Goal: Navigation & Orientation: Find specific page/section

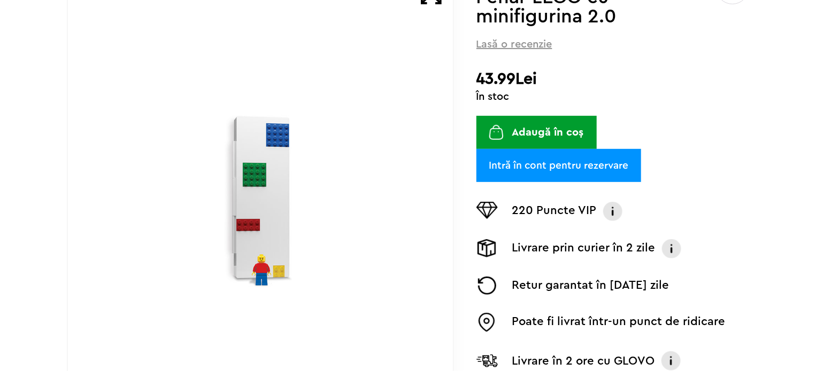
scroll to position [187, 0]
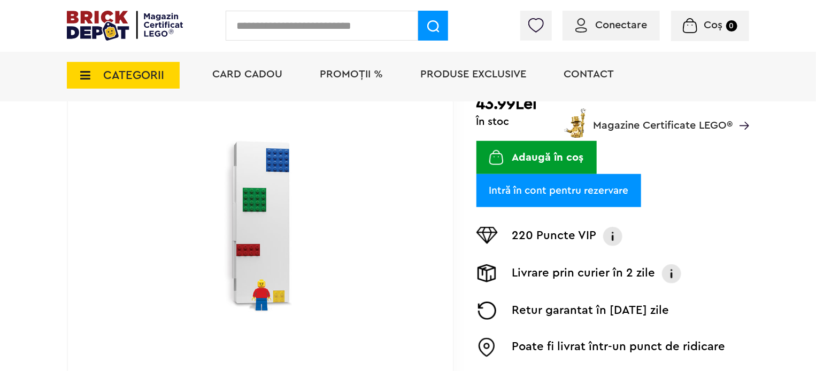
click at [285, 227] on img at bounding box center [260, 226] width 246 height 178
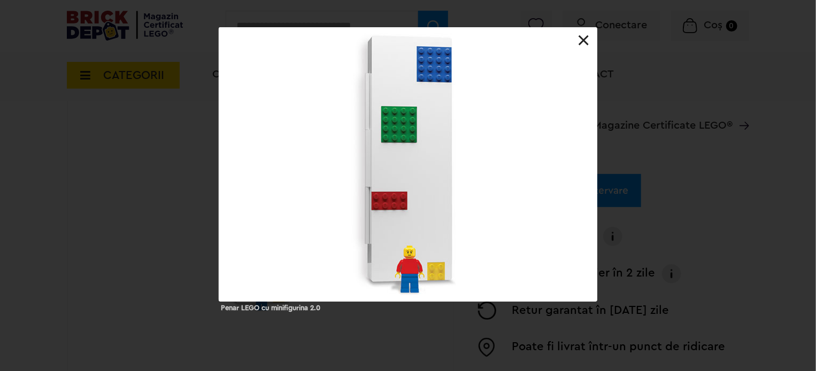
click at [584, 35] on link at bounding box center [583, 40] width 11 height 11
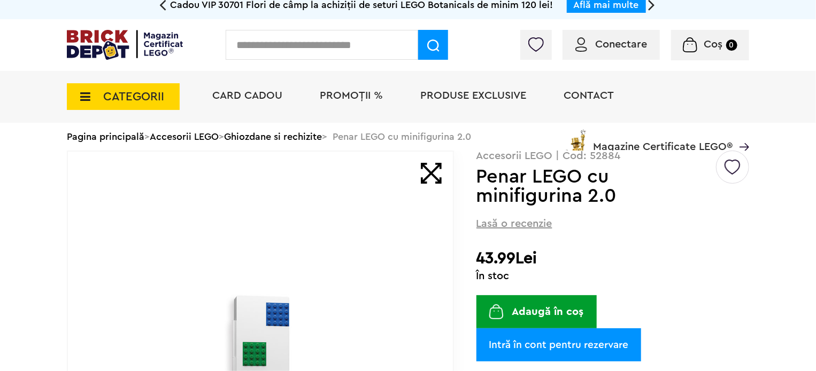
scroll to position [0, 0]
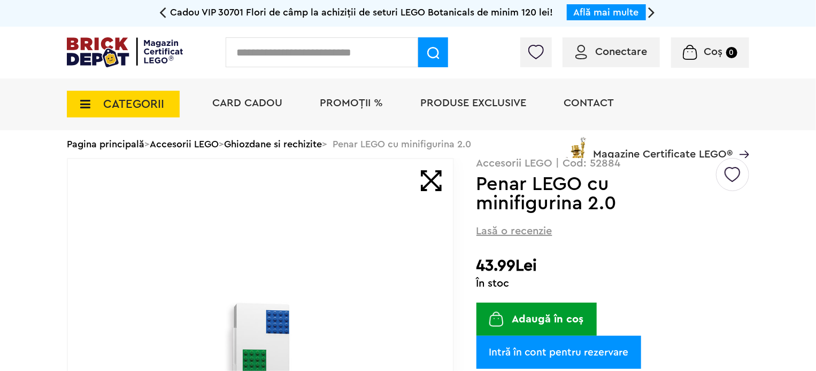
click at [301, 147] on div "Card Cadou PROMOȚII % Produse exclusive Contact Magazine Certificate LEGO®" at bounding box center [474, 123] width 547 height 88
click at [312, 145] on div "Card Cadou PROMOȚII % Produse exclusive Contact Magazine Certificate LEGO®" at bounding box center [474, 123] width 547 height 88
click at [316, 146] on div "Card Cadou PROMOȚII % Produse exclusive Contact Magazine Certificate LEGO®" at bounding box center [474, 123] width 547 height 88
click at [276, 146] on div "Card Cadou PROMOȚII % Produse exclusive Contact Magazine Certificate LEGO®" at bounding box center [474, 123] width 547 height 88
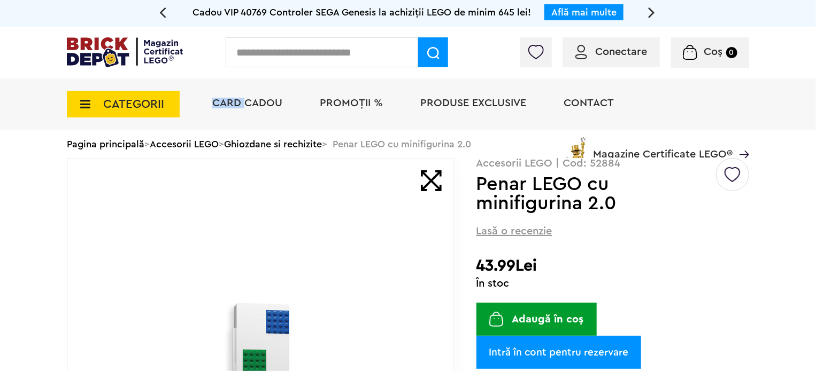
click at [276, 146] on div "Card Cadou PROMOȚII % Produse exclusive Contact Magazine Certificate LEGO®" at bounding box center [474, 123] width 547 height 88
click at [183, 146] on div "CATEGORII Jucării LEGO Card Cadou LEGO Animal Crossing Nou Architecture Nou Art…" at bounding box center [408, 123] width 682 height 88
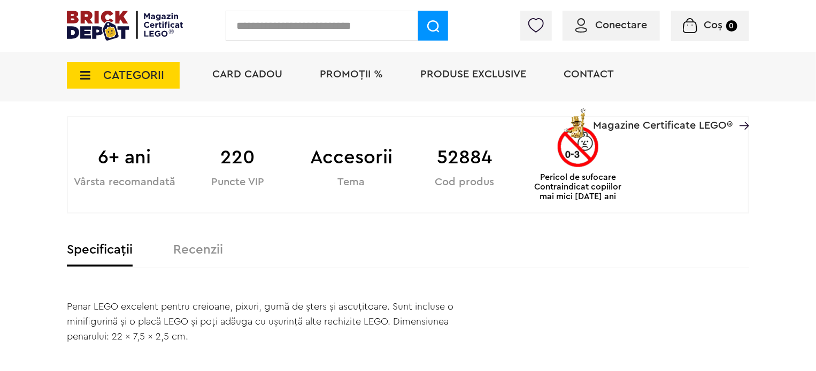
scroll to position [534, 0]
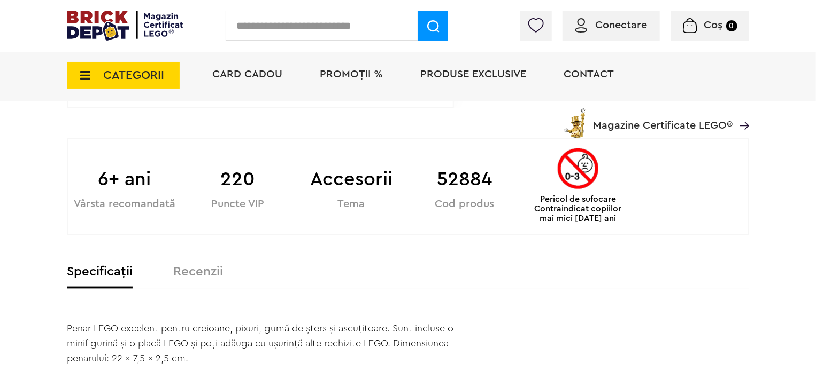
click at [204, 277] on label "Recenzii" at bounding box center [198, 272] width 50 height 13
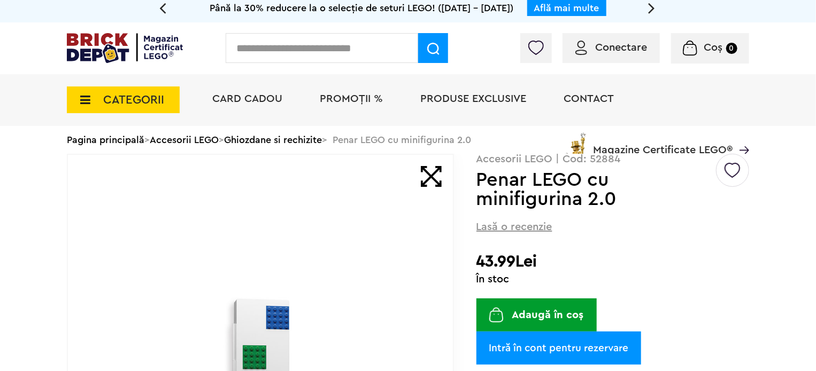
scroll to position [0, 0]
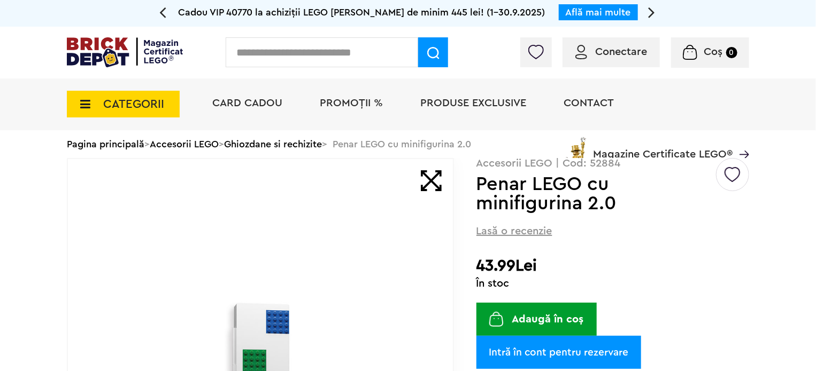
click at [322, 146] on div "Card Cadou PROMOȚII % Produse exclusive Contact Magazine Certificate LEGO®" at bounding box center [474, 123] width 547 height 88
click at [191, 142] on div "CATEGORII Jucării LEGO Card Cadou LEGO Animal Crossing Nou Architecture Nou Art…" at bounding box center [408, 123] width 682 height 88
click at [114, 146] on div "CATEGORII Jucării LEGO Card Cadou LEGO Animal Crossing Nou Architecture Nou Art…" at bounding box center [408, 123] width 682 height 88
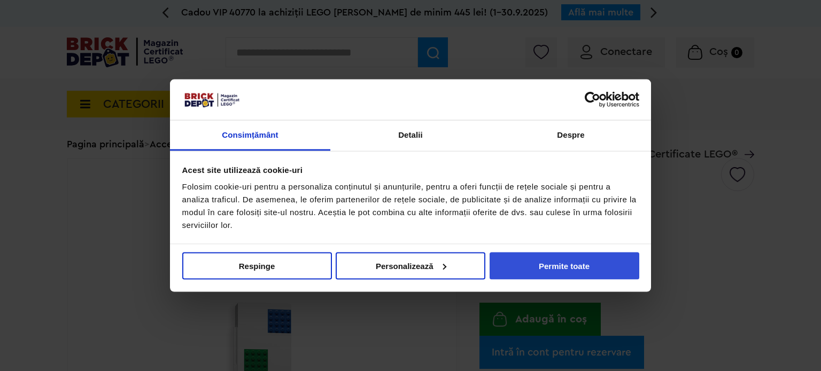
click at [562, 264] on button "Permite toate" at bounding box center [565, 265] width 150 height 27
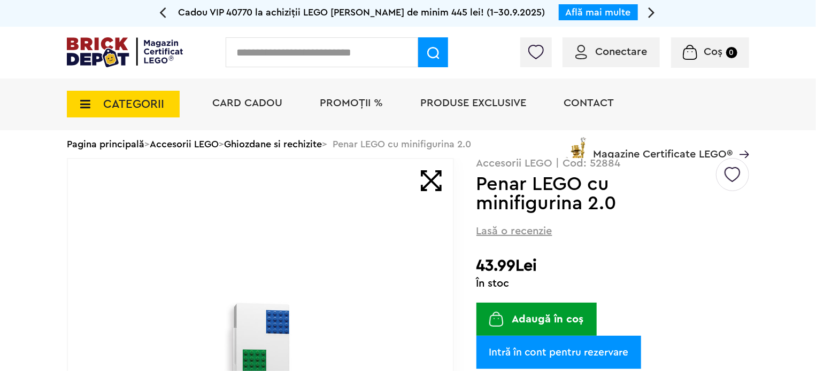
click at [309, 144] on div "Card Cadou PROMOȚII % Produse exclusive Contact Magazine Certificate LEGO®" at bounding box center [474, 123] width 547 height 88
click at [381, 144] on div "Card Cadou PROMOȚII % Produse exclusive Contact Magazine Certificate LEGO®" at bounding box center [474, 123] width 547 height 88
click at [700, 151] on span "Magazine Certificate LEGO®" at bounding box center [662, 147] width 139 height 25
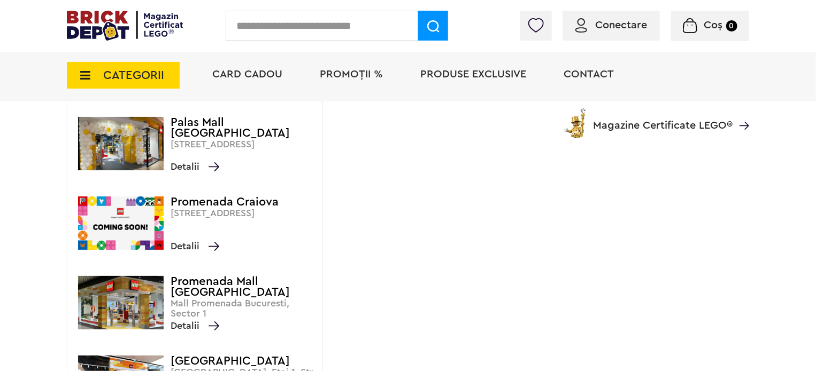
scroll to position [240, 0]
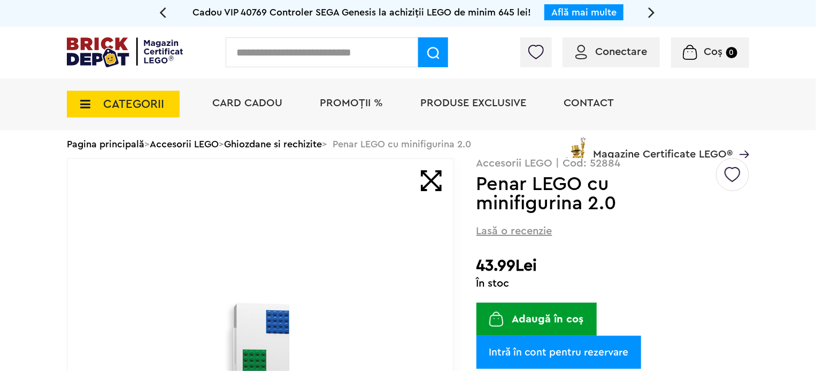
click at [289, 144] on div "Card Cadou PROMOȚII % Produse exclusive Contact Magazine Certificate LEGO®" at bounding box center [474, 123] width 547 height 88
